Goal: Information Seeking & Learning: Learn about a topic

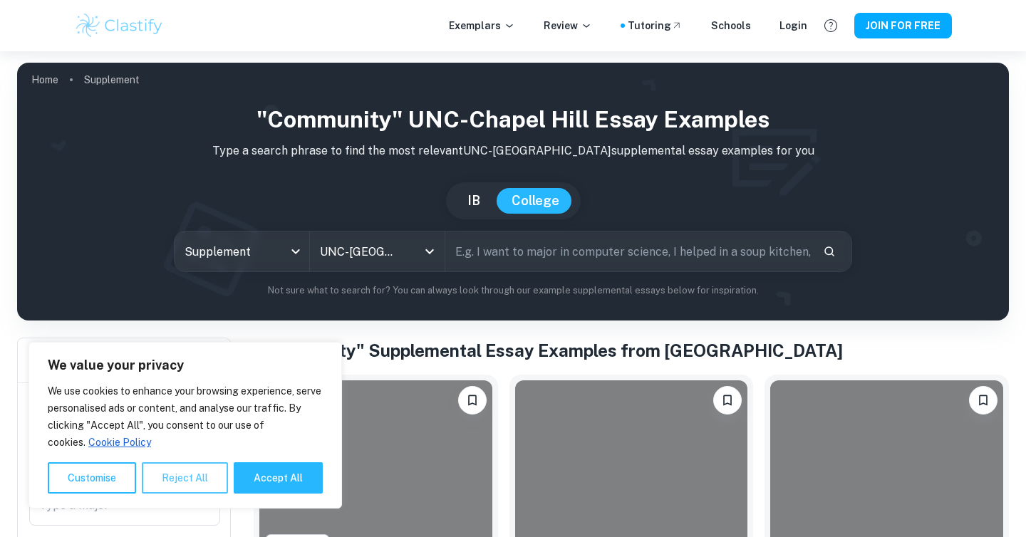
click at [179, 475] on button "Reject All" at bounding box center [185, 478] width 86 height 31
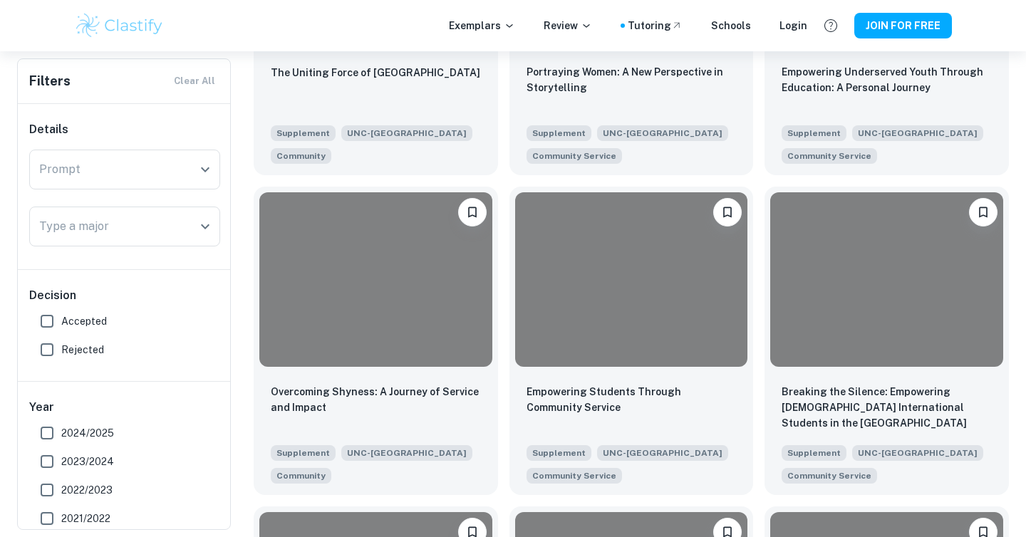
scroll to position [507, 0]
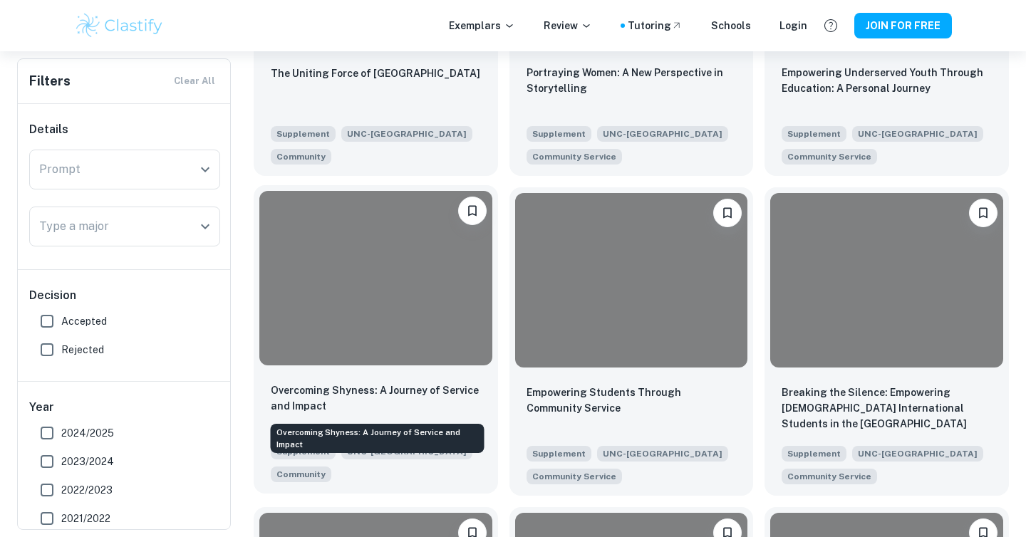
click at [431, 398] on p "Overcoming Shyness: A Journey of Service and Impact" at bounding box center [376, 398] width 210 height 31
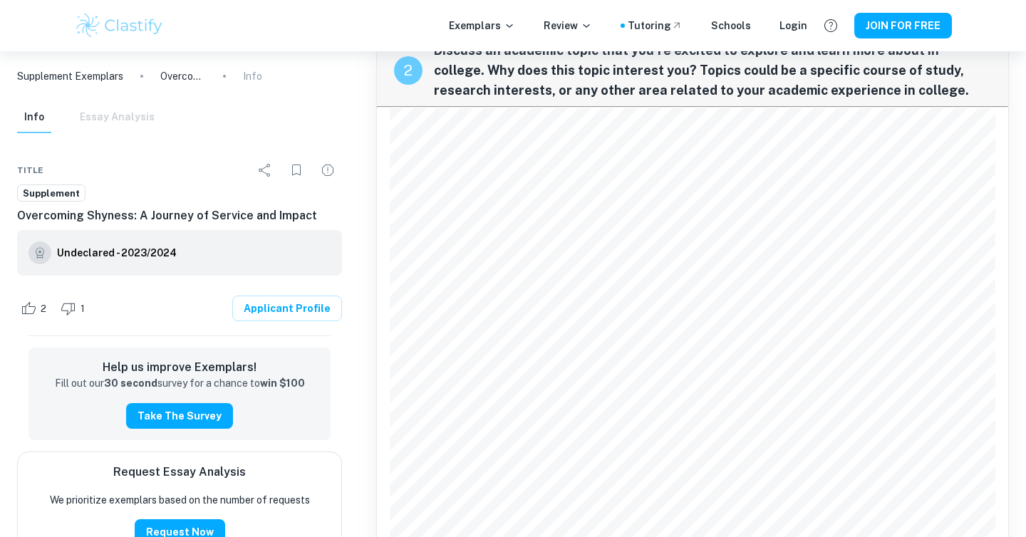
scroll to position [726, 0]
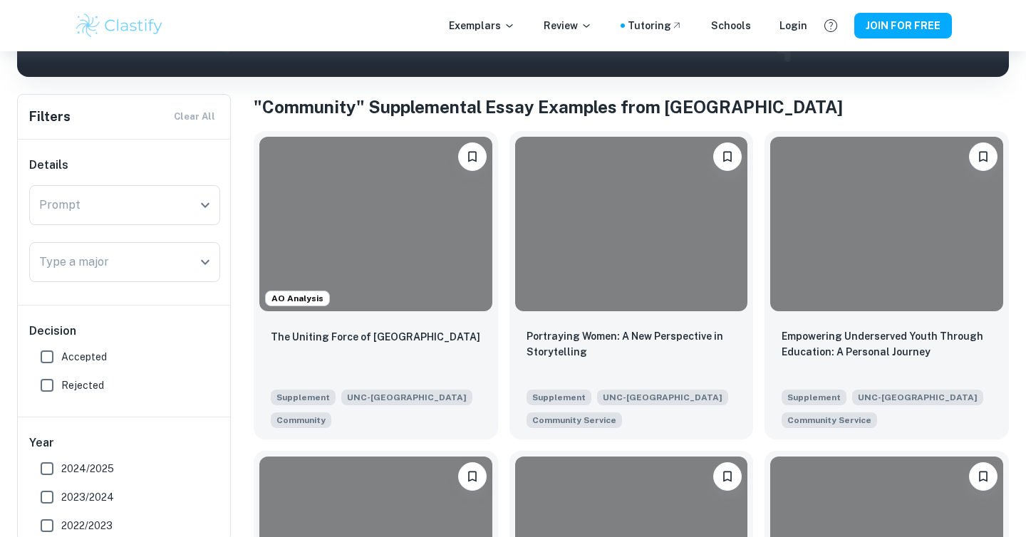
scroll to position [256, 0]
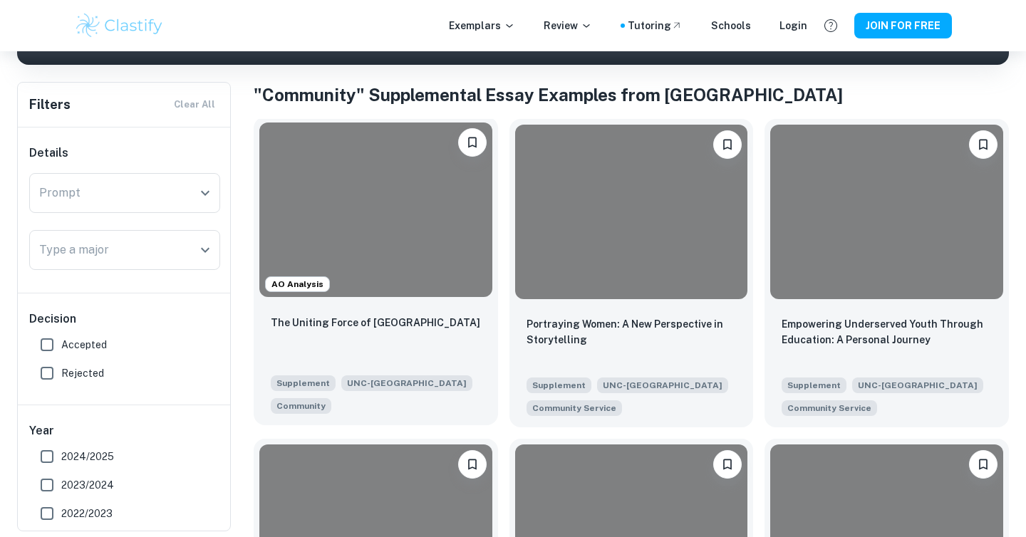
click at [428, 306] on div "The Uniting Force of [GEOGRAPHIC_DATA] Supplement [GEOGRAPHIC_DATA] Community" at bounding box center [376, 364] width 244 height 123
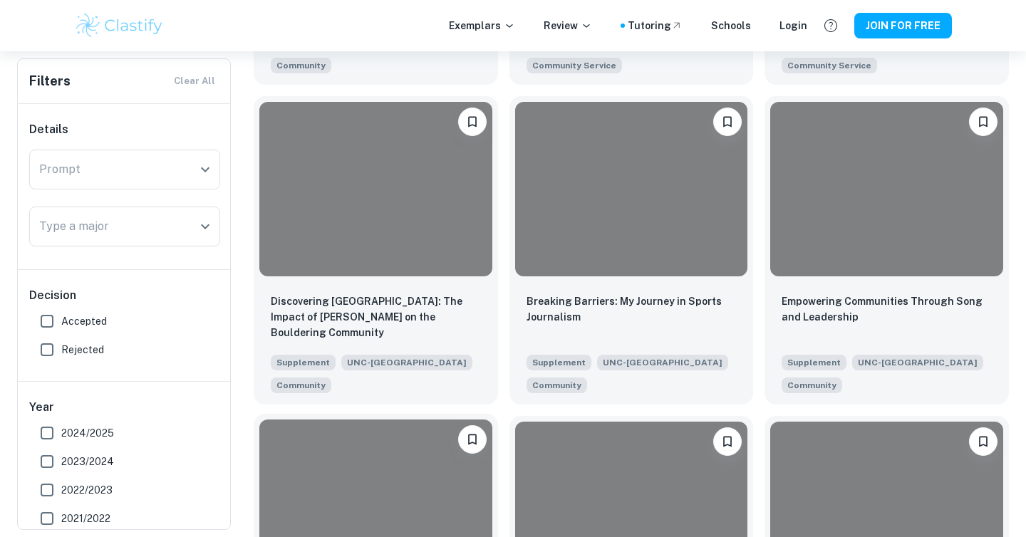
scroll to position [917, 0]
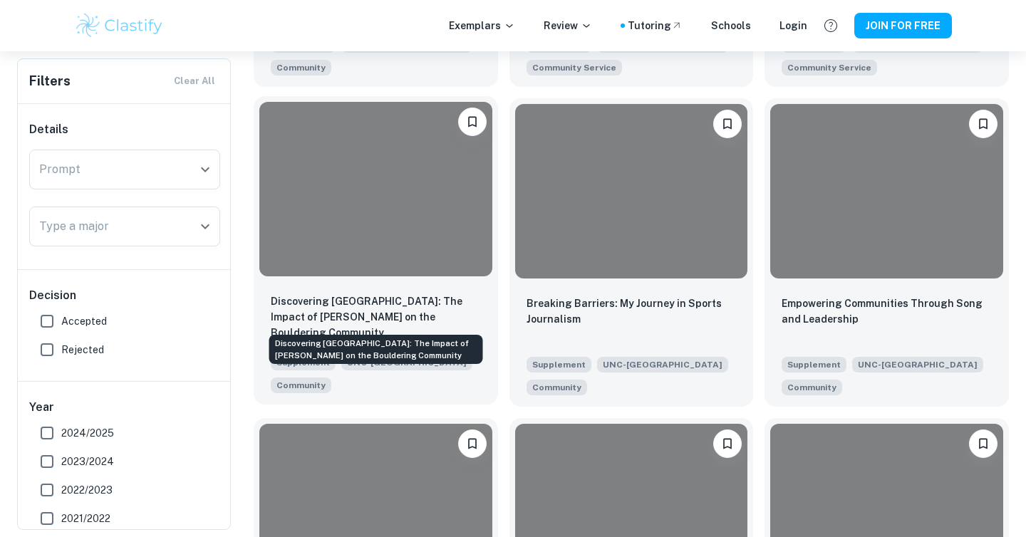
click at [425, 311] on p "Discovering [GEOGRAPHIC_DATA]: The Impact of [PERSON_NAME] on the Bouldering Co…" at bounding box center [376, 317] width 210 height 47
